Goal: Transaction & Acquisition: Purchase product/service

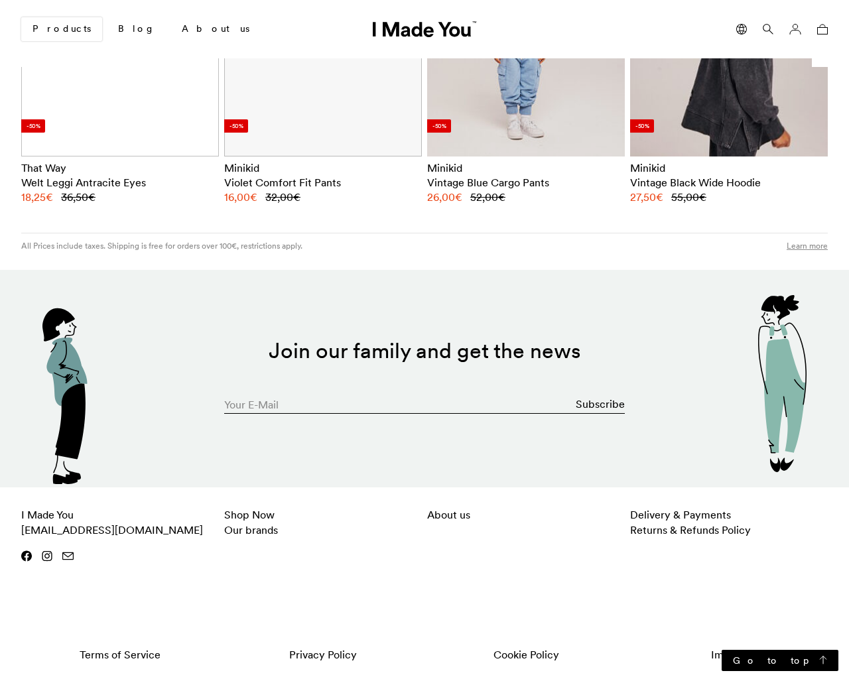
scroll to position [0, 812]
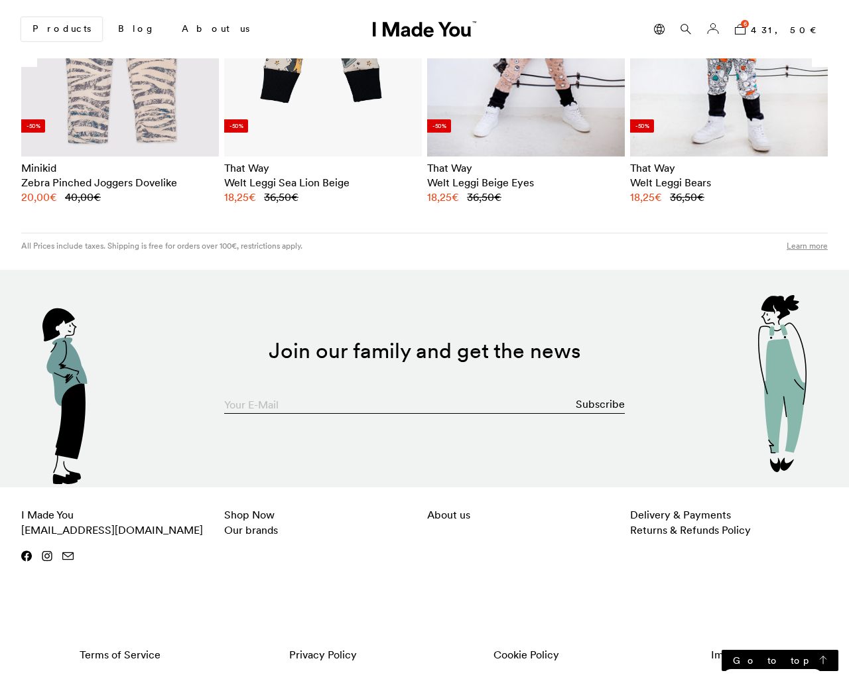
type input "[EMAIL_ADDRESS][DOMAIN_NAME]"
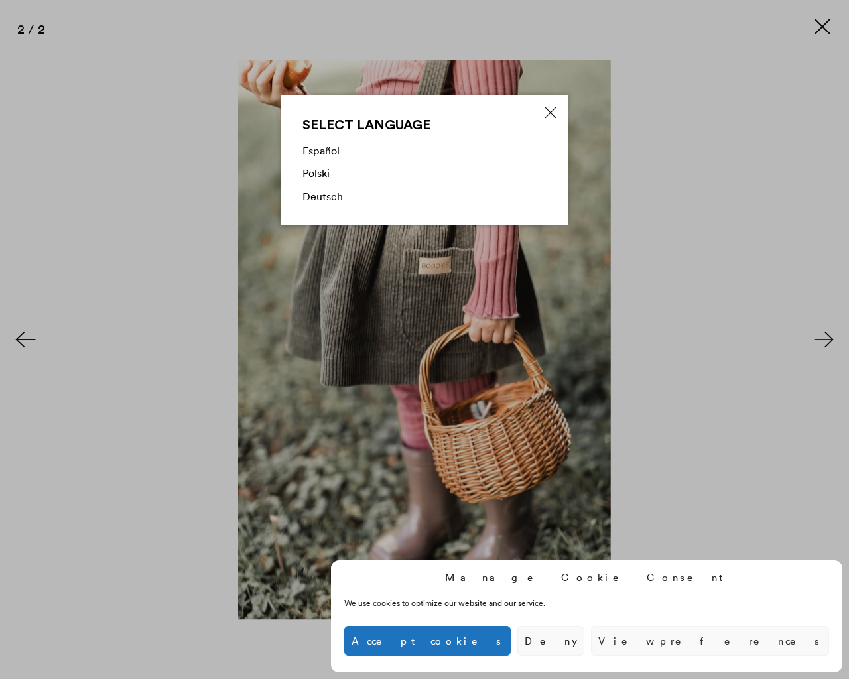
scroll to position [0, 0]
type input "1"
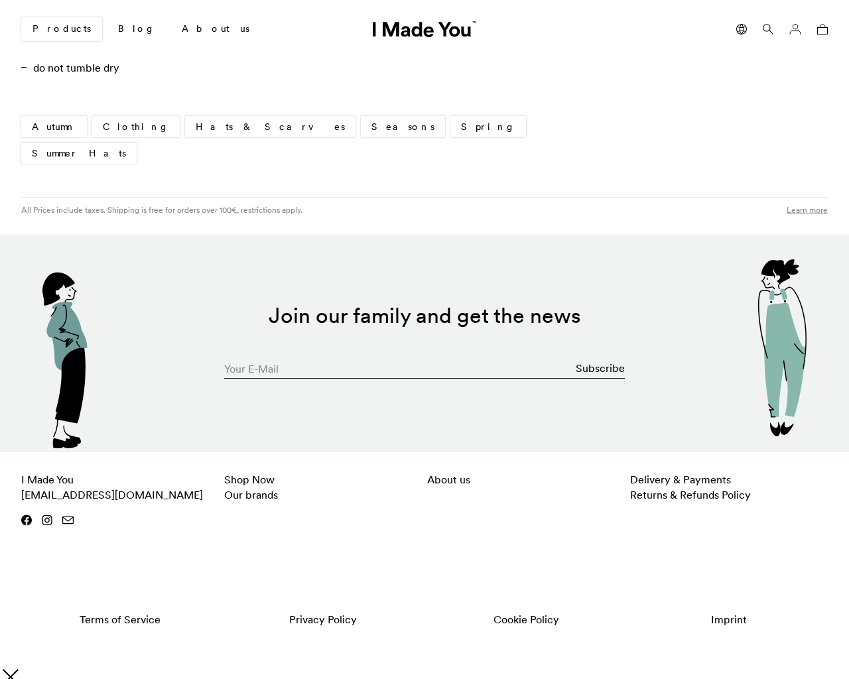
scroll to position [666, 0]
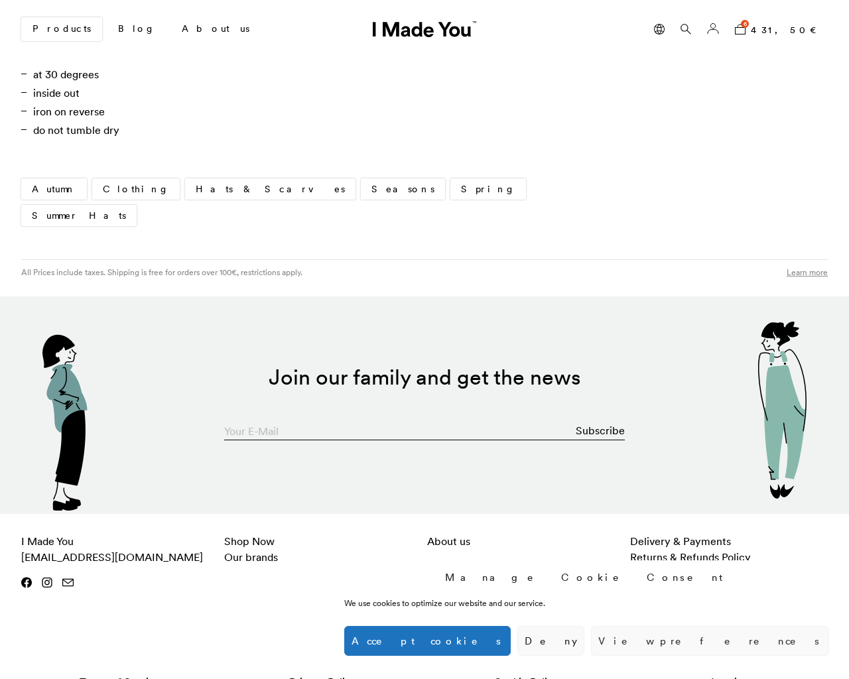
type input "[EMAIL_ADDRESS][DOMAIN_NAME]"
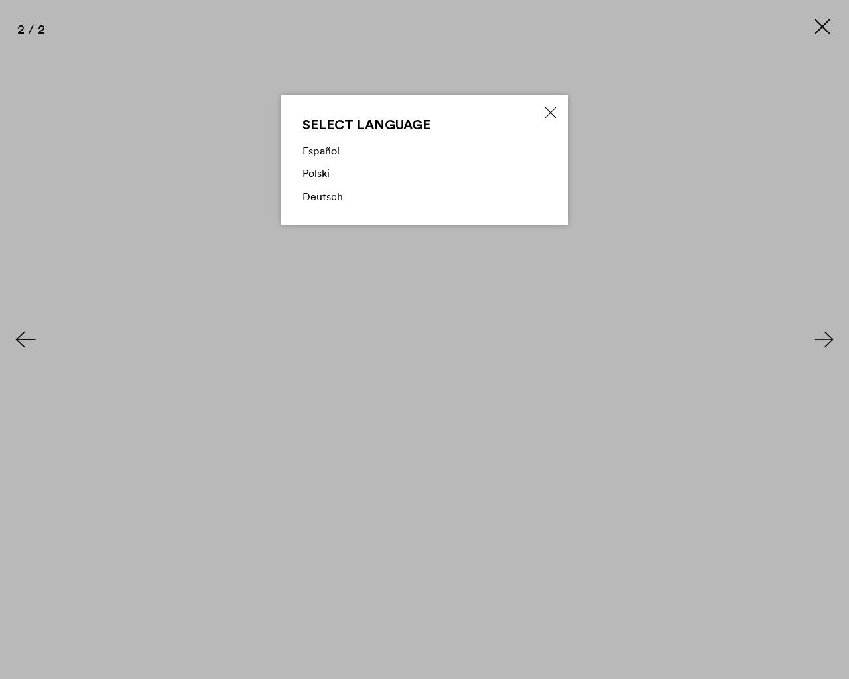
scroll to position [417, 0]
